Goal: Information Seeking & Learning: Learn about a topic

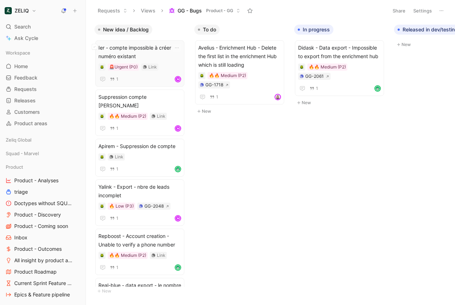
click at [118, 49] on span "Ier - compte impossible à créer car numéro existant" at bounding box center [139, 51] width 83 height 17
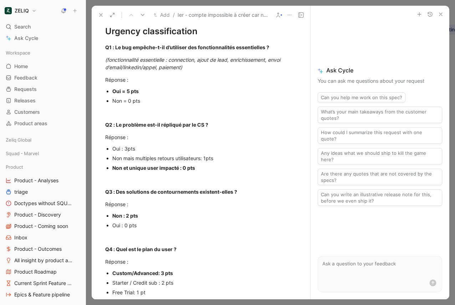
scroll to position [84, 0]
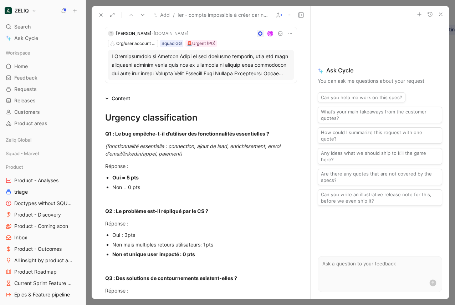
click at [96, 15] on button at bounding box center [101, 15] width 10 height 10
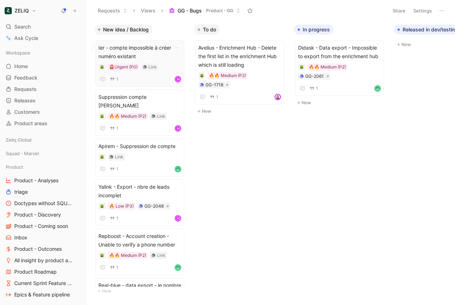
click at [134, 51] on span "Ier - compte impossible à créer car numéro existant" at bounding box center [139, 51] width 83 height 17
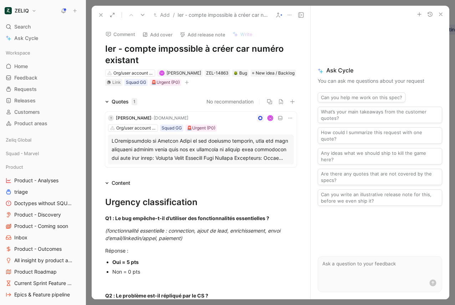
click at [100, 17] on icon at bounding box center [101, 15] width 6 height 6
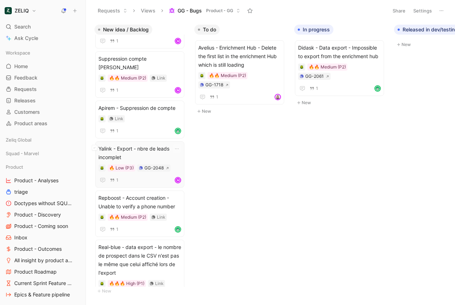
scroll to position [41, 0]
